Goal: Task Accomplishment & Management: Manage account settings

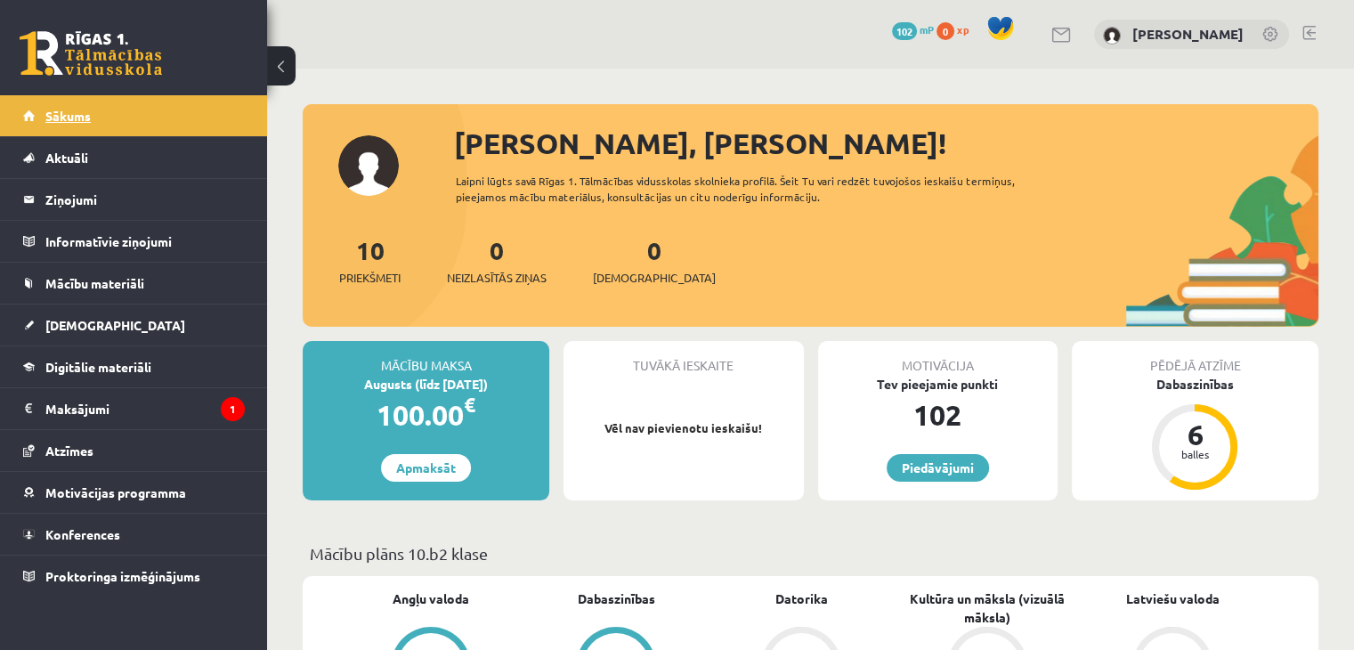
click at [147, 118] on link "Sākums" at bounding box center [134, 115] width 222 height 41
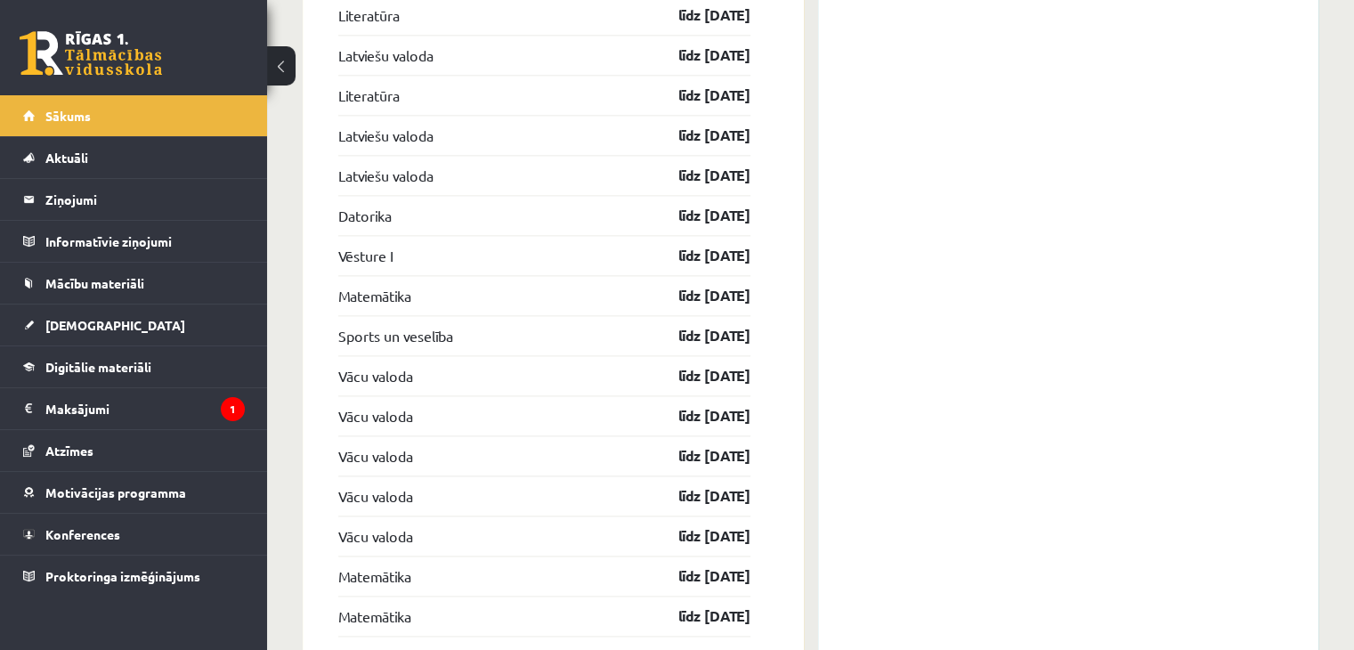
scroll to position [2545, 0]
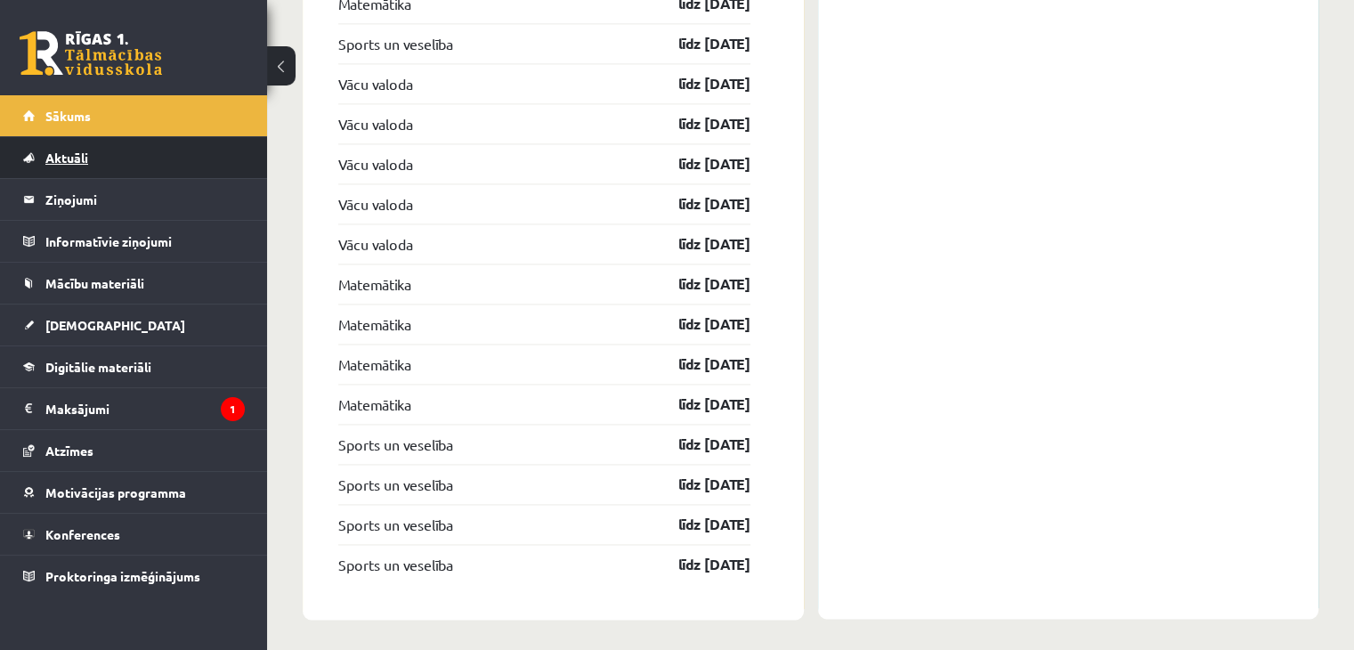
click at [114, 175] on link "Aktuāli" at bounding box center [134, 157] width 222 height 41
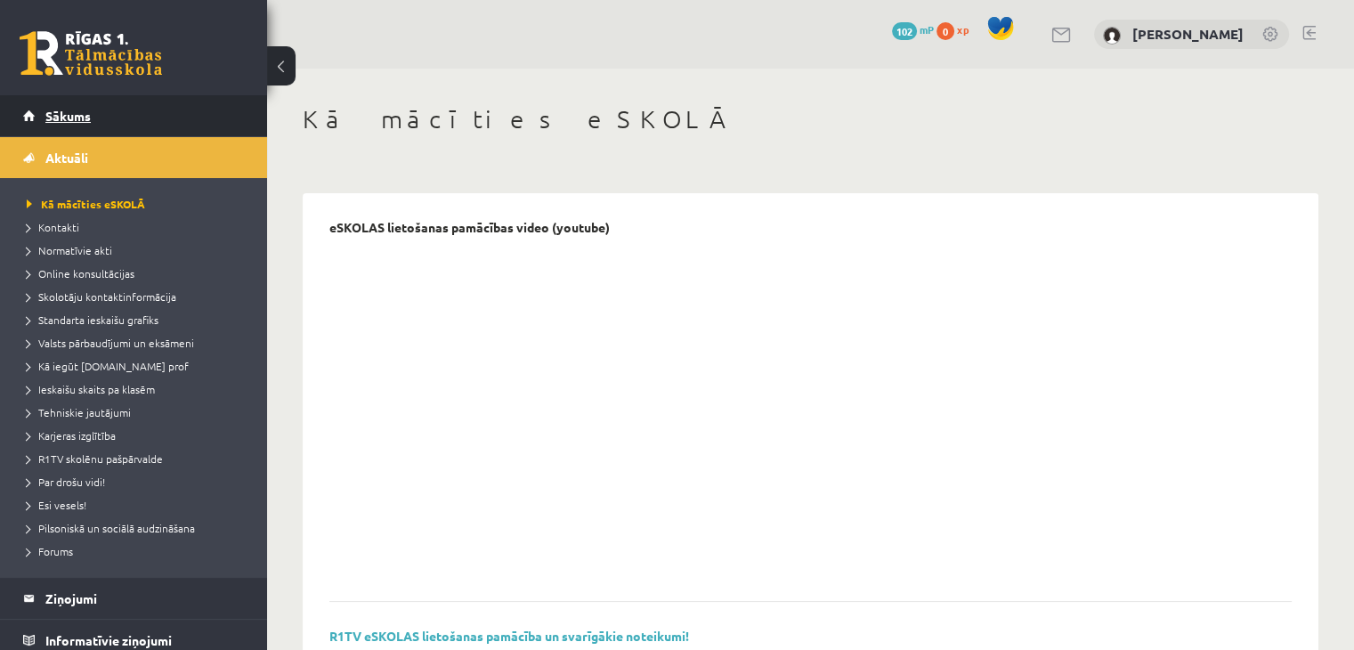
click at [154, 126] on link "Sākums" at bounding box center [134, 115] width 222 height 41
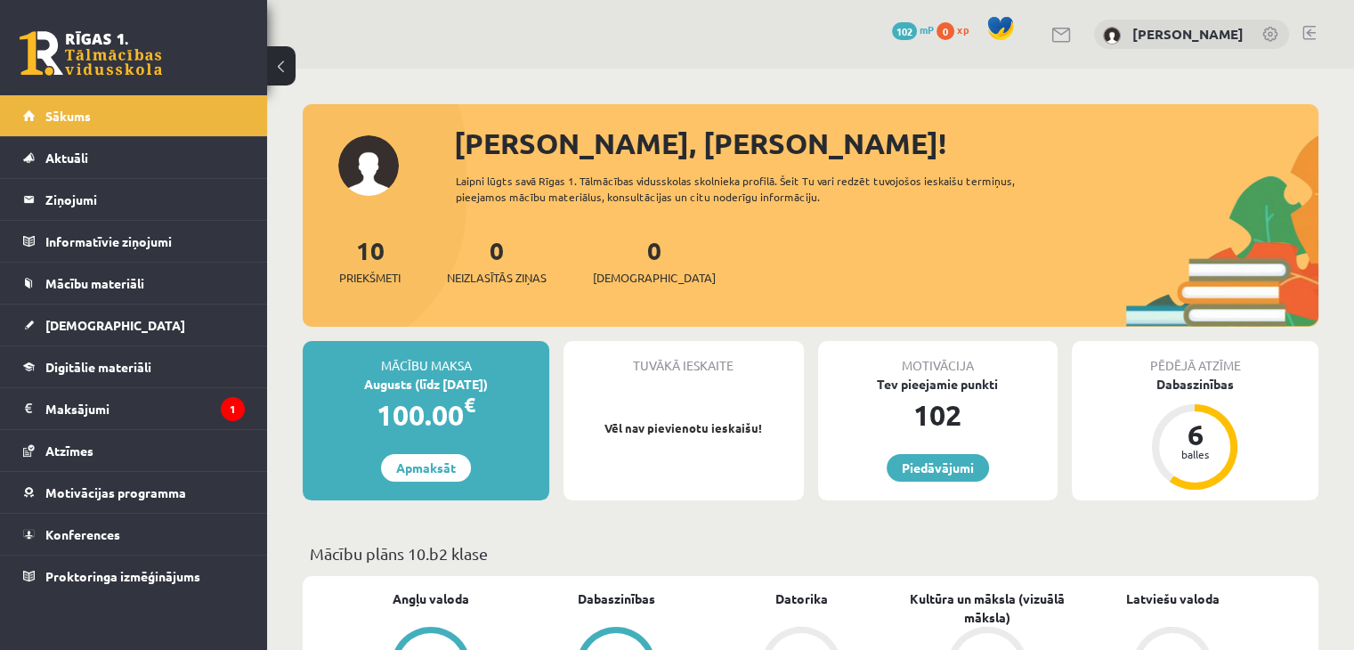
click at [363, 123] on div "Sveika, Emīlija! Laipni lūgts savā Rīgas 1. Tālmācības vidusskolas skolnieka pr…" at bounding box center [810, 224] width 1015 height 205
click at [284, 61] on button at bounding box center [281, 65] width 28 height 39
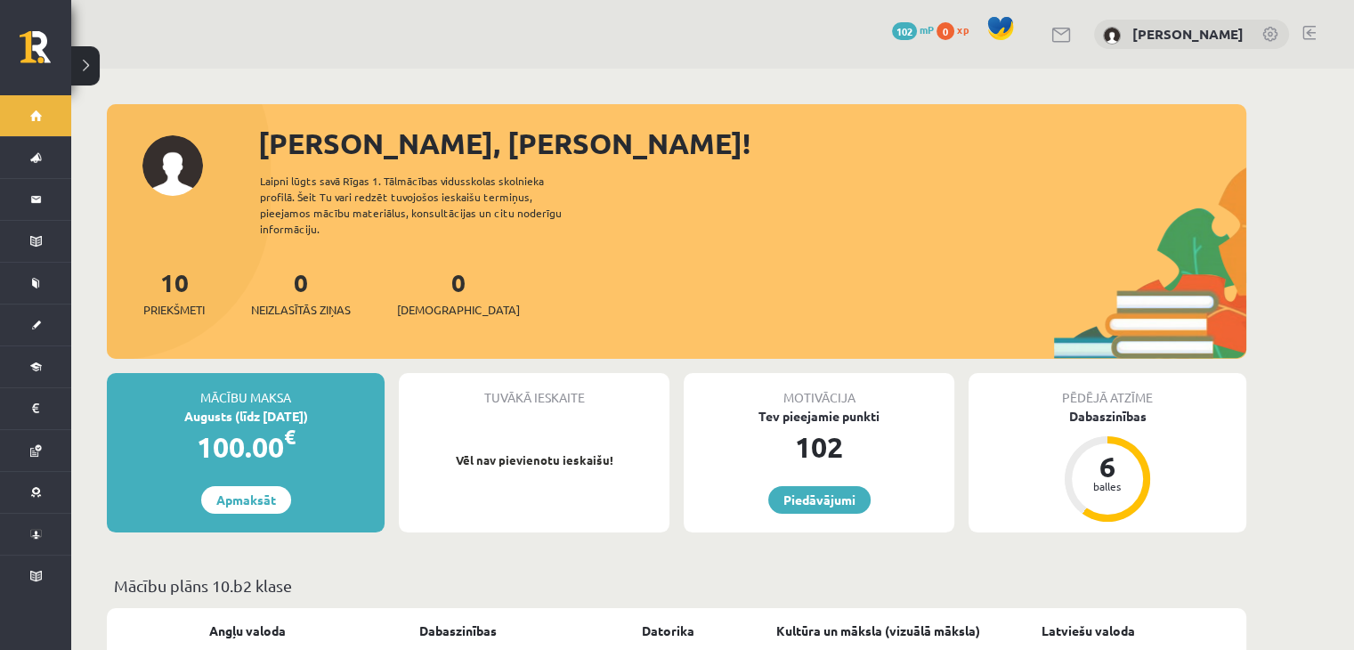
click at [85, 70] on button at bounding box center [85, 65] width 28 height 39
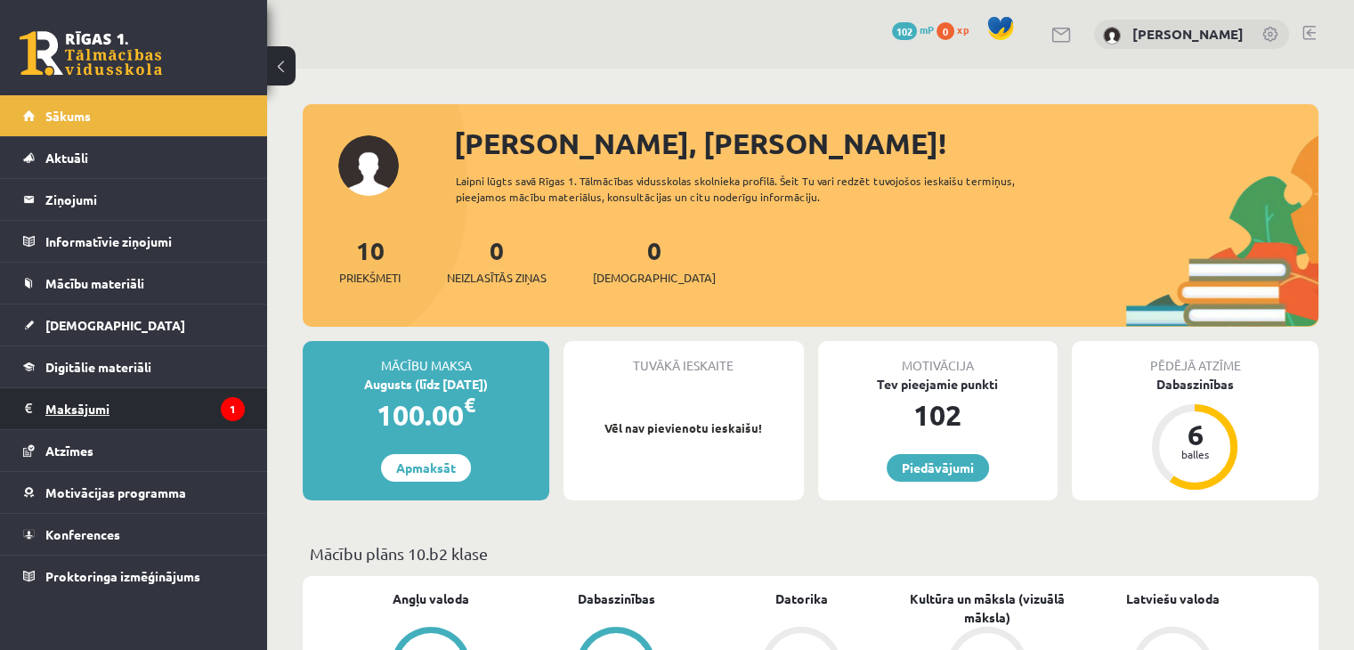
click at [96, 417] on legend "Maksājumi 1" at bounding box center [144, 408] width 199 height 41
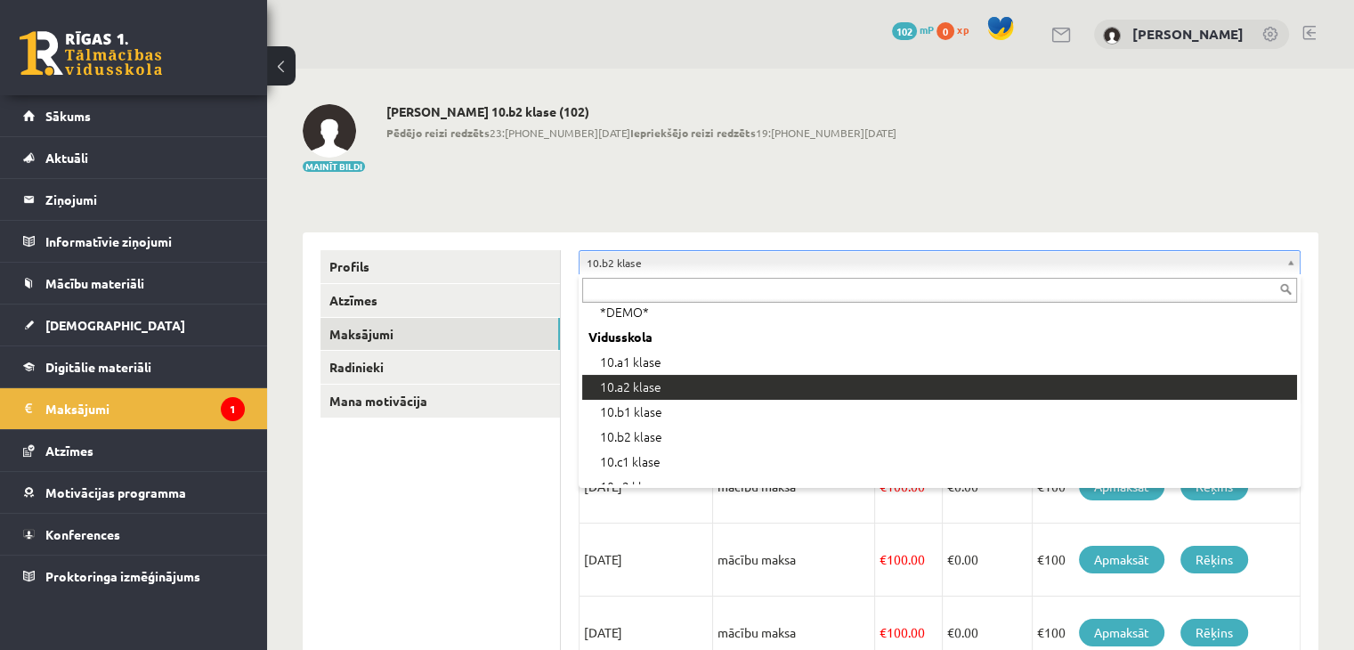
scroll to position [231, 0]
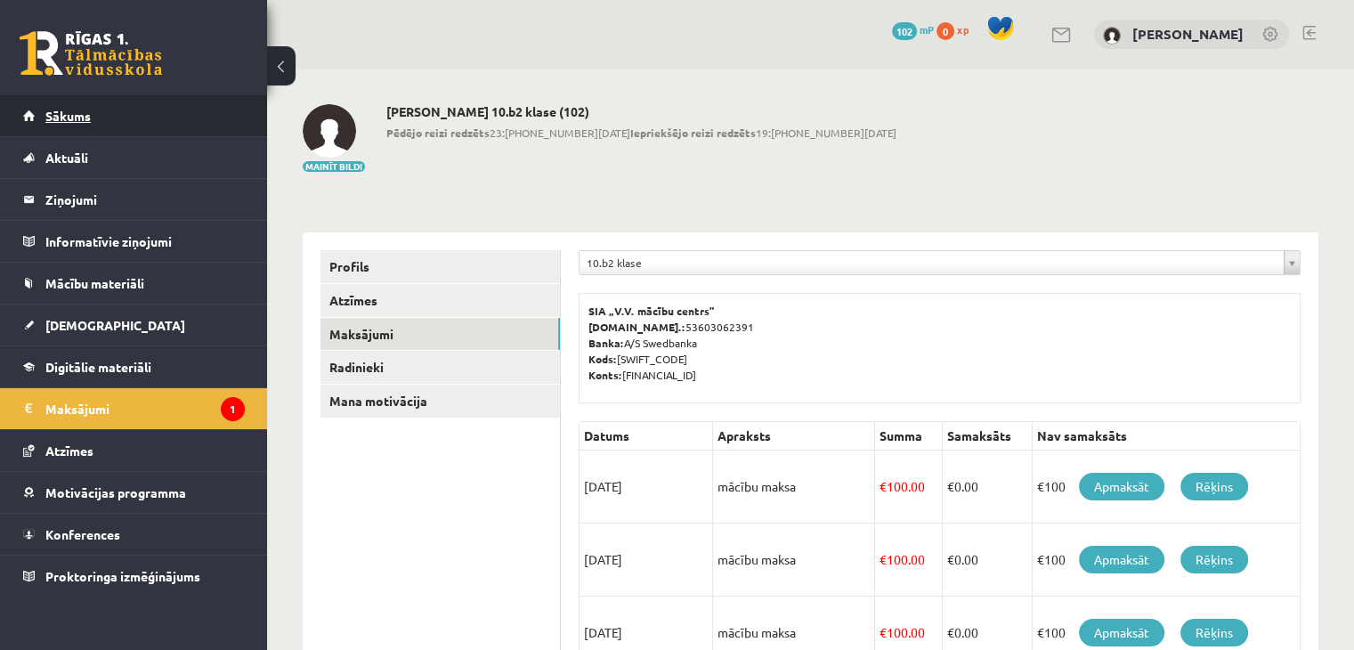
click at [158, 121] on link "Sākums" at bounding box center [134, 115] width 222 height 41
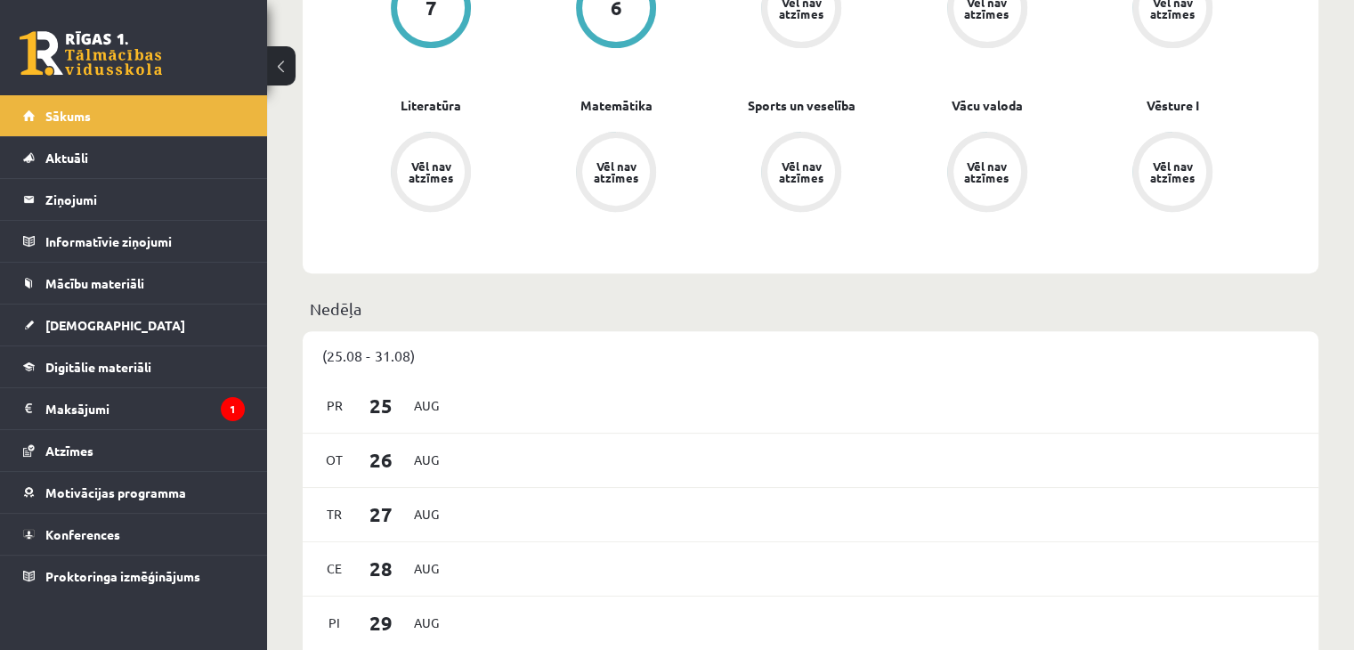
scroll to position [659, 0]
